Goal: Task Accomplishment & Management: Complete application form

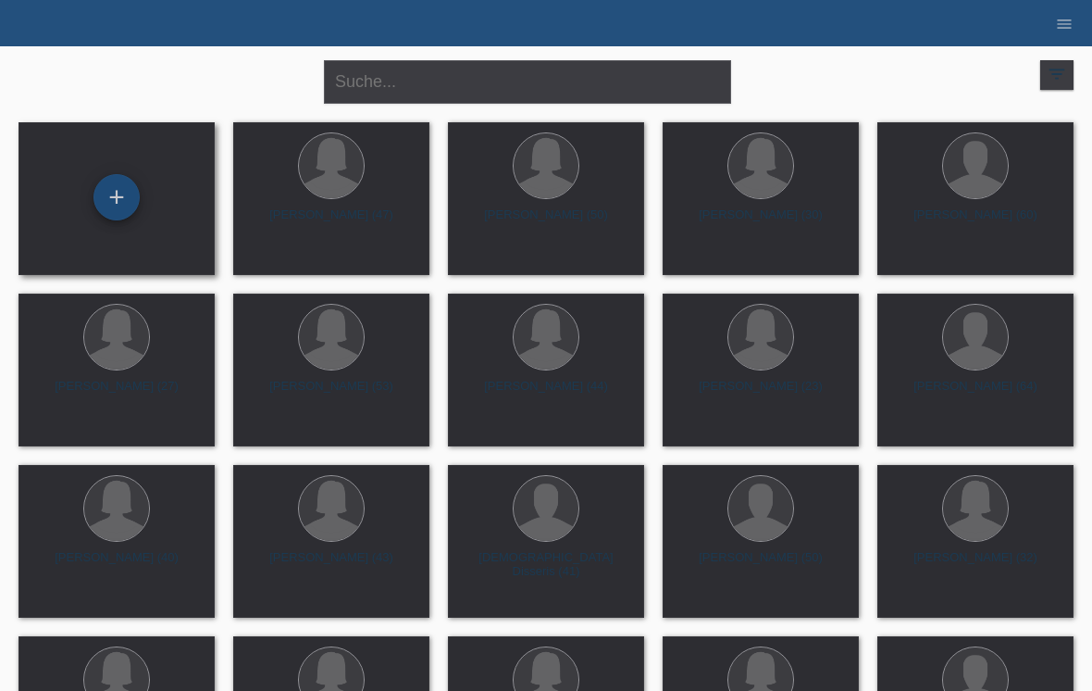
click at [98, 186] on div "+" at bounding box center [116, 196] width 44 height 31
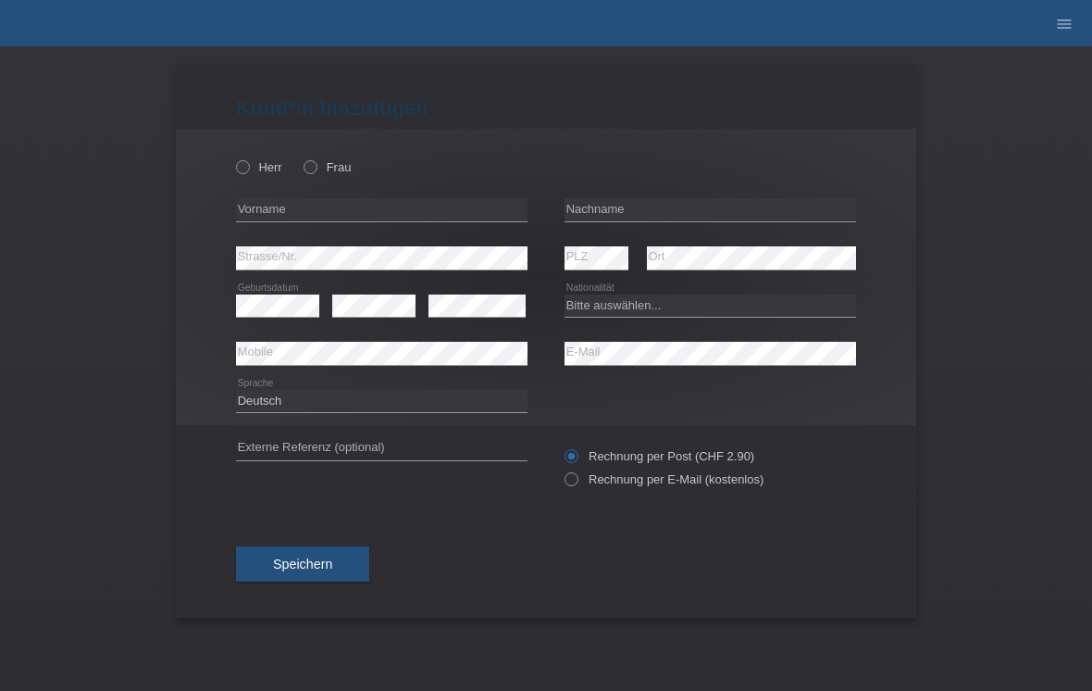
click at [319, 148] on div "Herr Frau" at bounding box center [382, 167] width 292 height 38
click at [311, 174] on label "Frau" at bounding box center [327, 167] width 47 height 14
click at [311, 172] on input "Frau" at bounding box center [310, 166] width 12 height 12
radio input "true"
click at [323, 209] on input "text" at bounding box center [382, 209] width 292 height 23
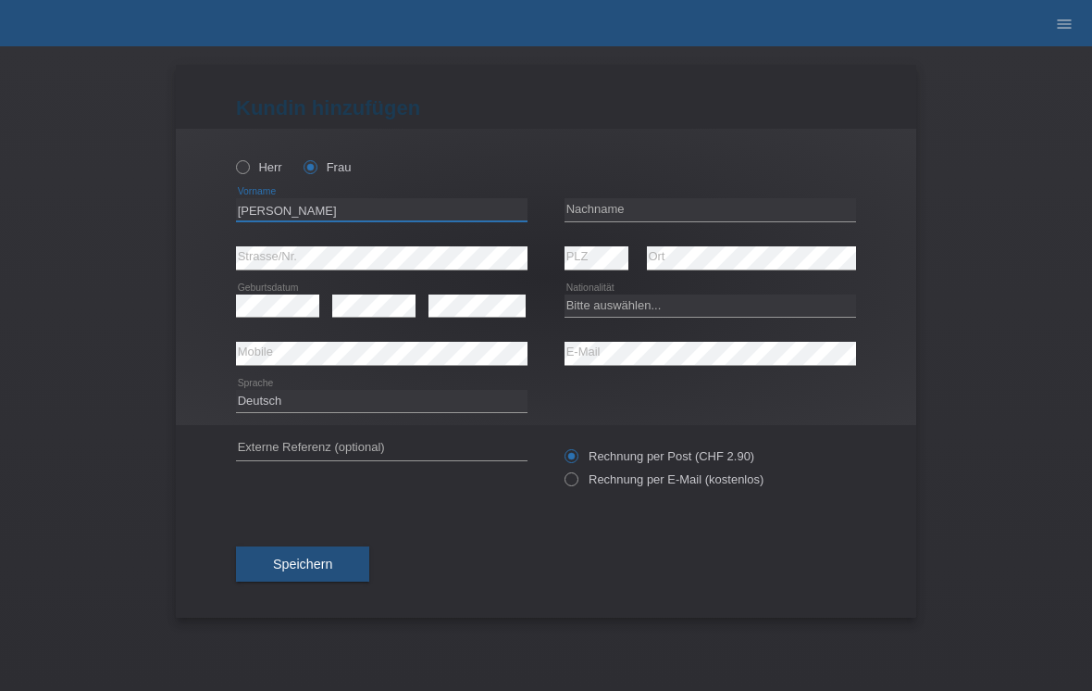
type input "Christina"
click at [647, 205] on input "text" at bounding box center [711, 209] width 292 height 23
type input "Litsioulis"
click at [627, 246] on div "error PLZ" at bounding box center [597, 258] width 64 height 48
click at [649, 305] on select "Bitte auswählen... Schweiz Deutschland Liechtenstein Österreich ------------ Af…" at bounding box center [711, 305] width 292 height 22
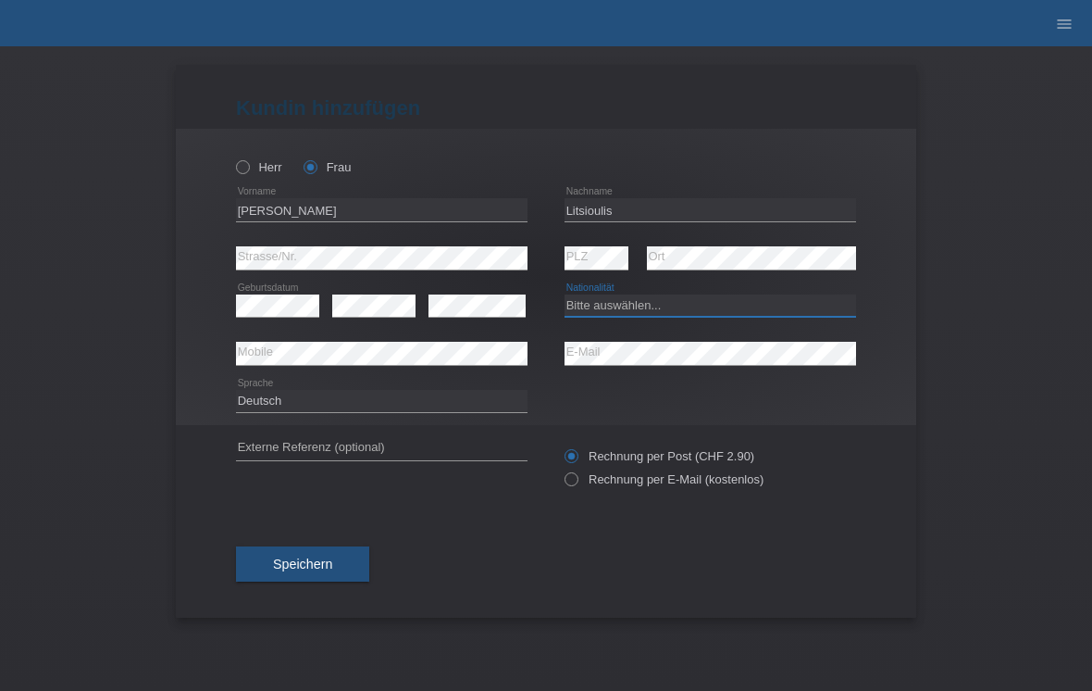
select select "CH"
click at [566, 493] on input "Rechnung per E-Mail (kostenlos)" at bounding box center [571, 483] width 12 height 23
radio input "true"
click at [313, 563] on span "Speichern" at bounding box center [302, 563] width 59 height 15
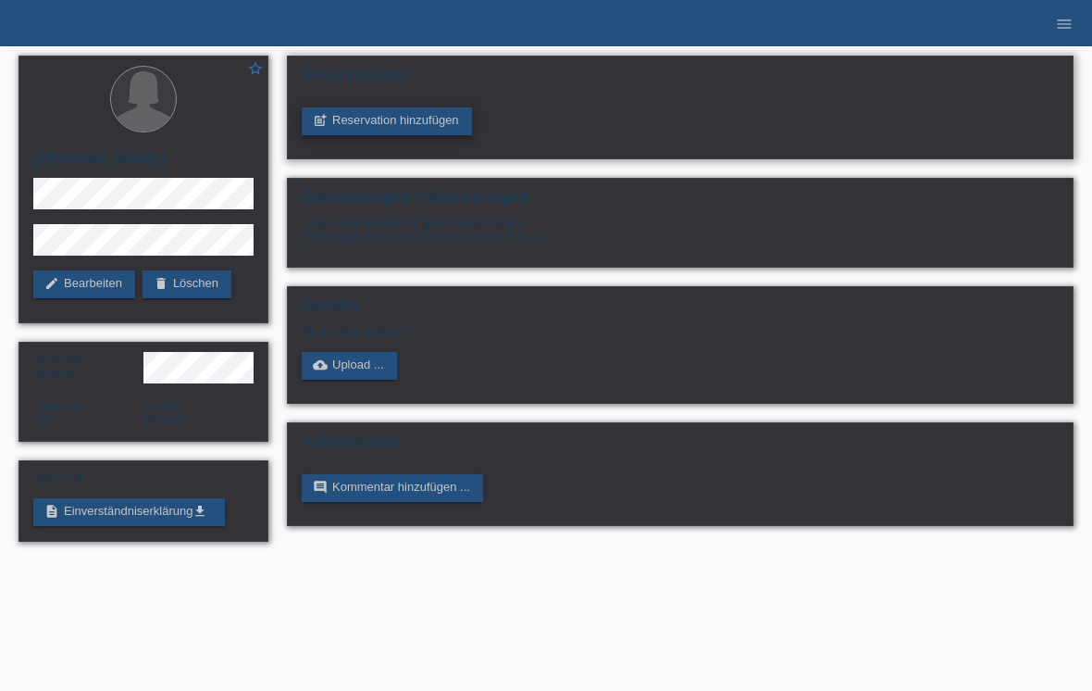
click at [410, 129] on link "post_add Reservation hinzufügen" at bounding box center [387, 121] width 170 height 28
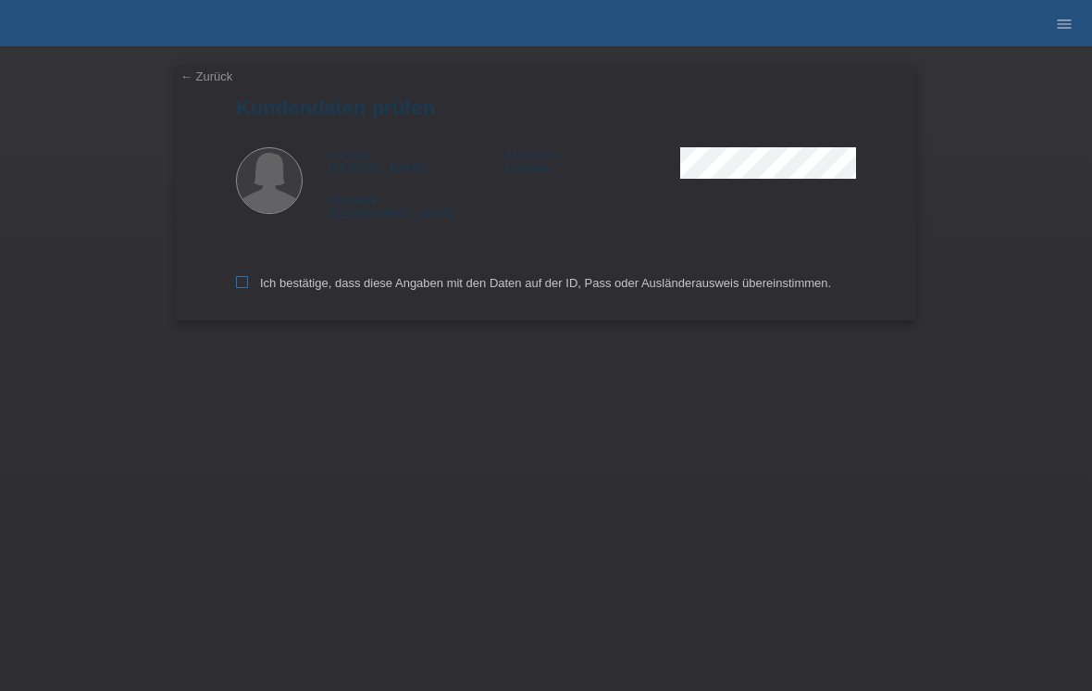
click at [251, 282] on label "Ich bestätige, dass diese Angaben mit den Daten auf der ID, Pass oder Ausländer…" at bounding box center [533, 283] width 595 height 14
click at [248, 282] on input "Ich bestätige, dass diese Angaben mit den Daten auf der ID, Pass oder Ausländer…" at bounding box center [242, 282] width 12 height 12
checkbox input "true"
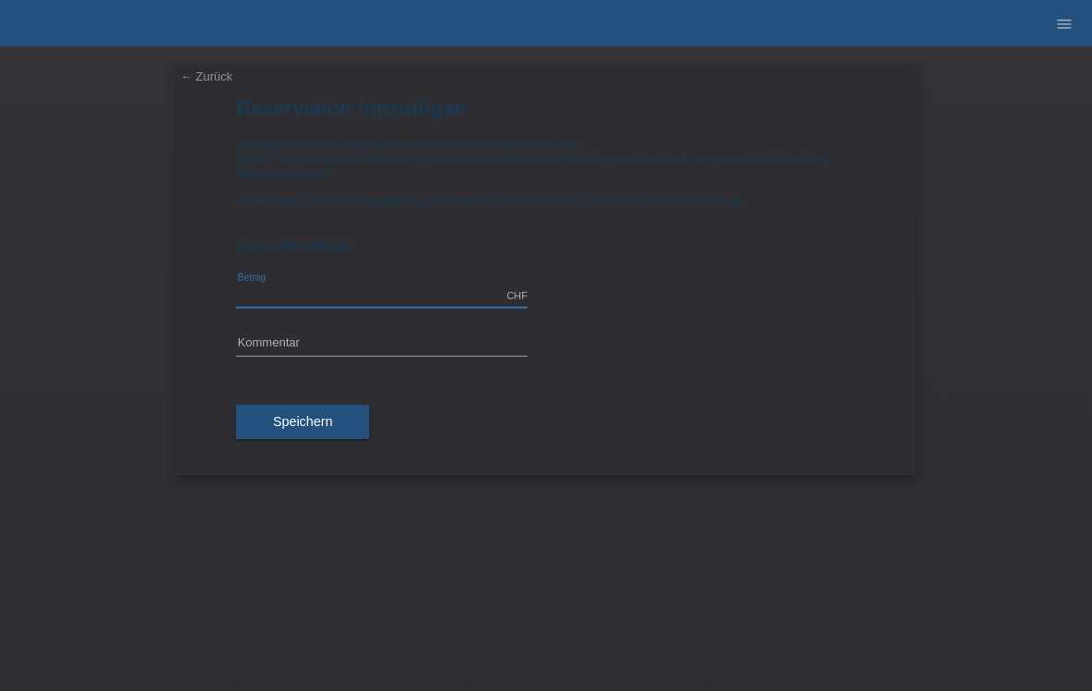
click at [395, 300] on input "text" at bounding box center [382, 295] width 292 height 23
click at [374, 355] on input "text" at bounding box center [382, 343] width 292 height 23
type input "4017.00"
type input "30 er Mix"
click at [342, 432] on button "Speichern" at bounding box center [302, 422] width 133 height 35
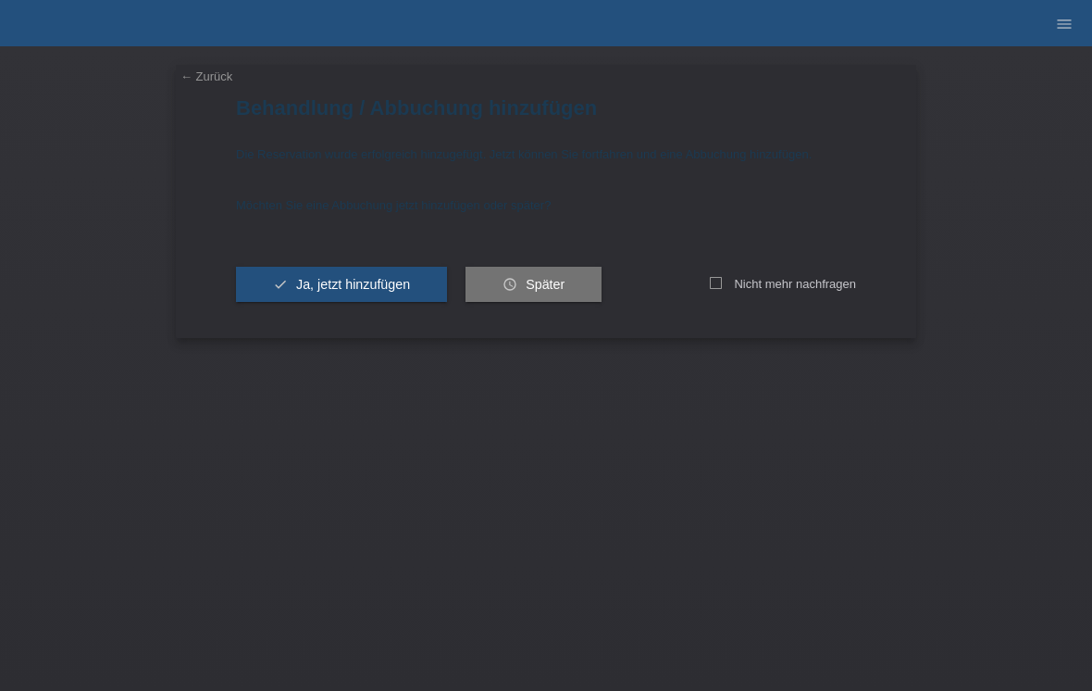
click at [207, 78] on link "← Zurück" at bounding box center [207, 76] width 52 height 14
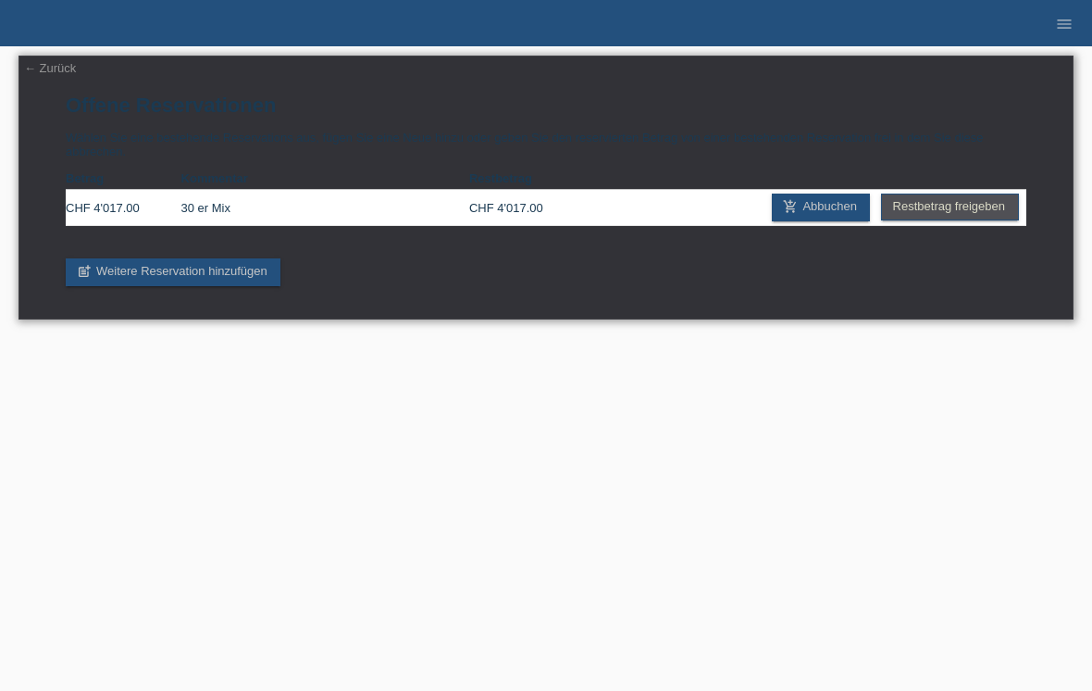
click at [56, 73] on link "← Zurück" at bounding box center [50, 68] width 52 height 14
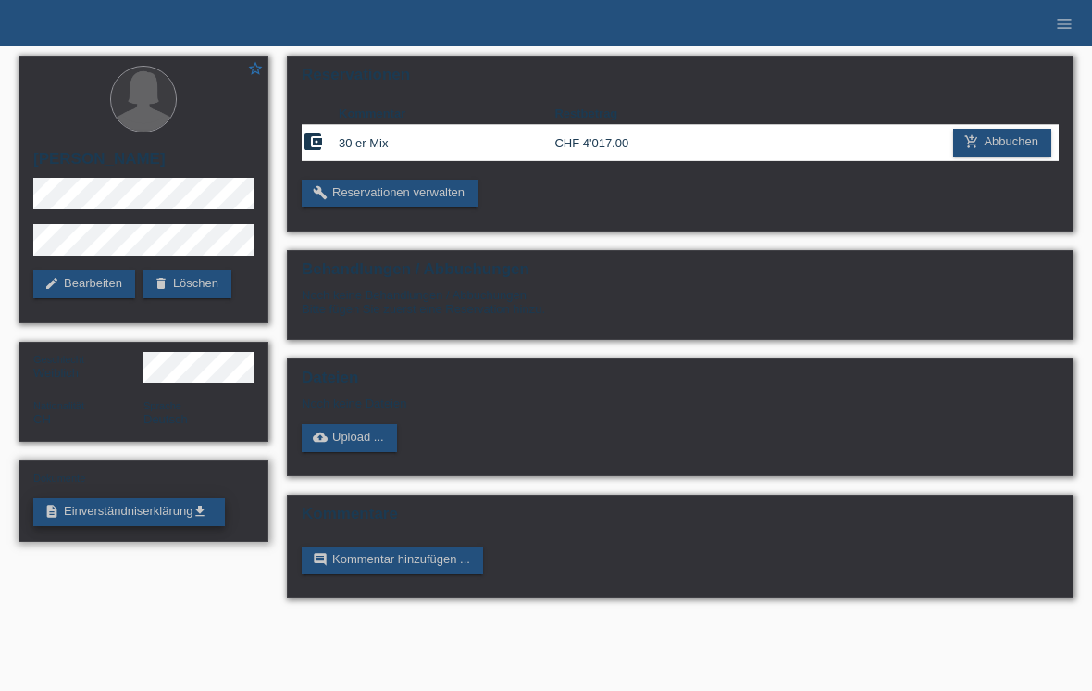
click at [143, 526] on link "description Einverständniserklärung get_app" at bounding box center [129, 512] width 192 height 28
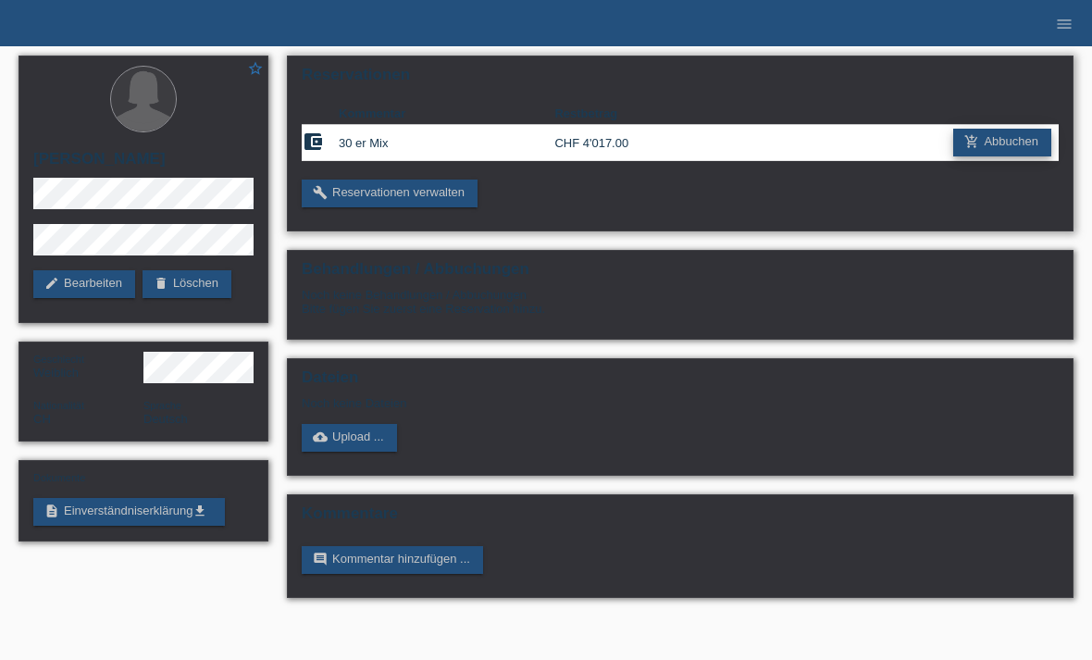
click at [1007, 144] on link "add_shopping_cart Abbuchen" at bounding box center [1002, 143] width 98 height 28
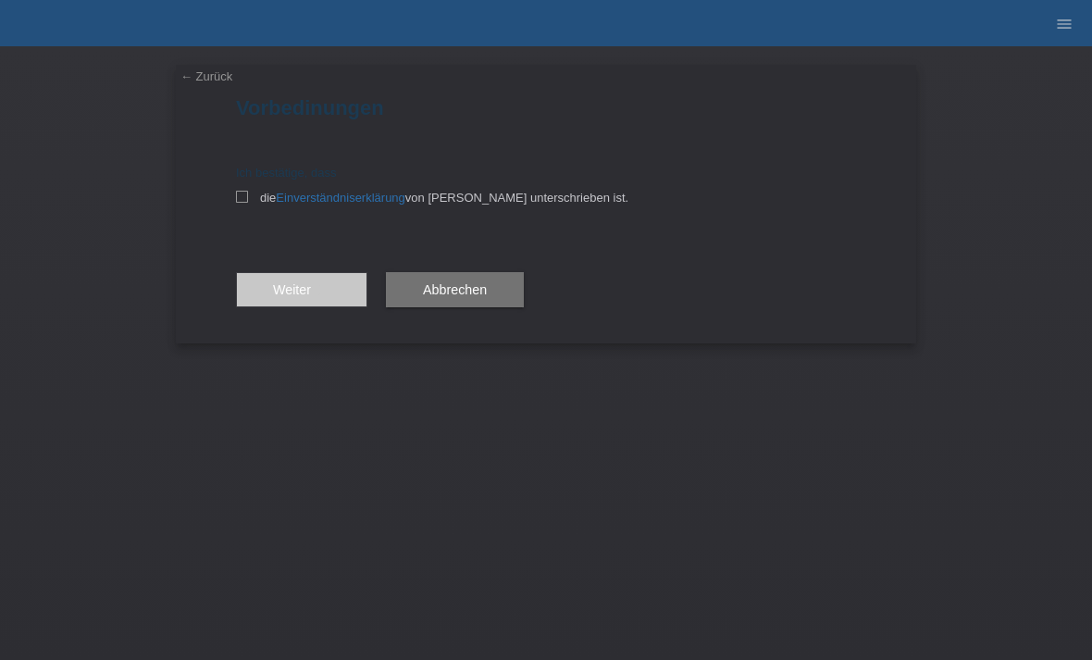
click at [246, 182] on div "Ich bestätige, dass die Einverständniserklärung von der Kundin unterschrieben i…" at bounding box center [546, 185] width 620 height 39
click at [237, 195] on icon at bounding box center [242, 197] width 12 height 12
click at [237, 195] on input "die Einverständniserklärung von der Kundin unterschrieben ist." at bounding box center [242, 197] width 12 height 12
checkbox input "true"
click at [320, 296] on icon "arrow_forward" at bounding box center [318, 289] width 15 height 15
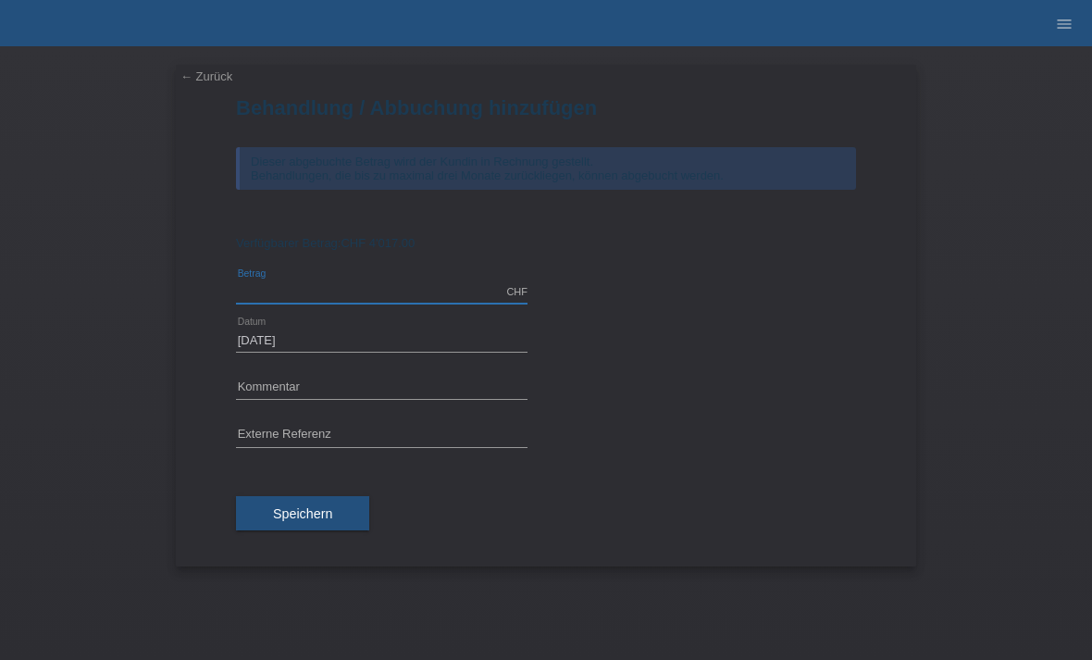
click at [382, 301] on input "text" at bounding box center [382, 291] width 292 height 23
click at [354, 392] on input "text" at bounding box center [382, 388] width 292 height 23
type input "4017.00"
type input "30 er Mix"
click at [299, 520] on span "Speichern" at bounding box center [302, 513] width 59 height 15
